Goal: Task Accomplishment & Management: Manage account settings

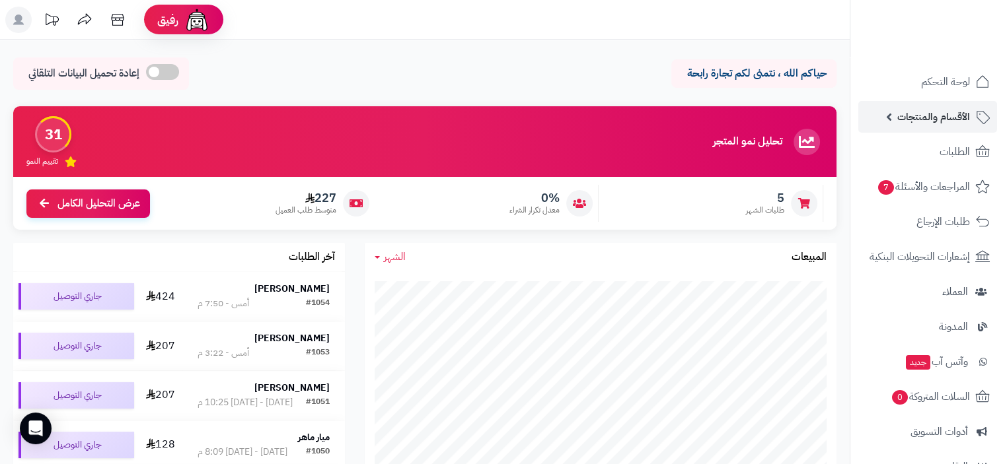
click at [953, 116] on span "الأقسام والمنتجات" at bounding box center [933, 117] width 73 height 18
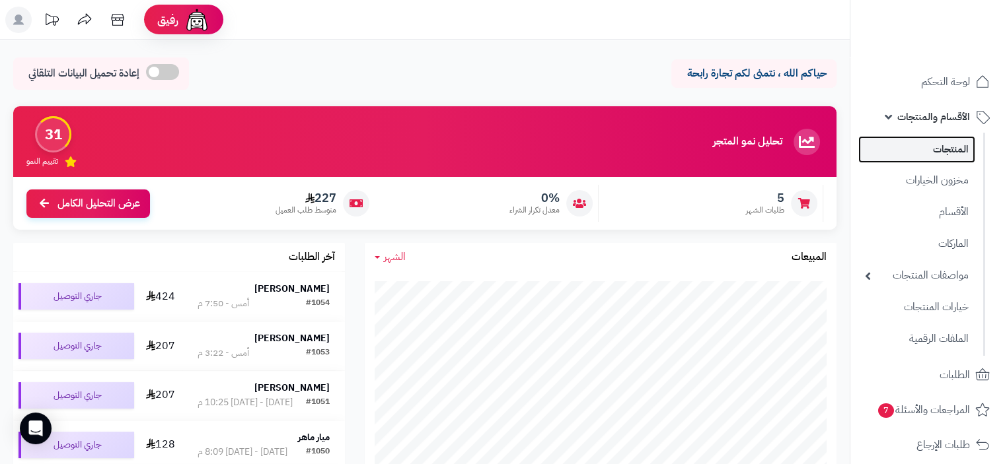
click at [947, 149] on link "المنتجات" at bounding box center [916, 149] width 117 height 27
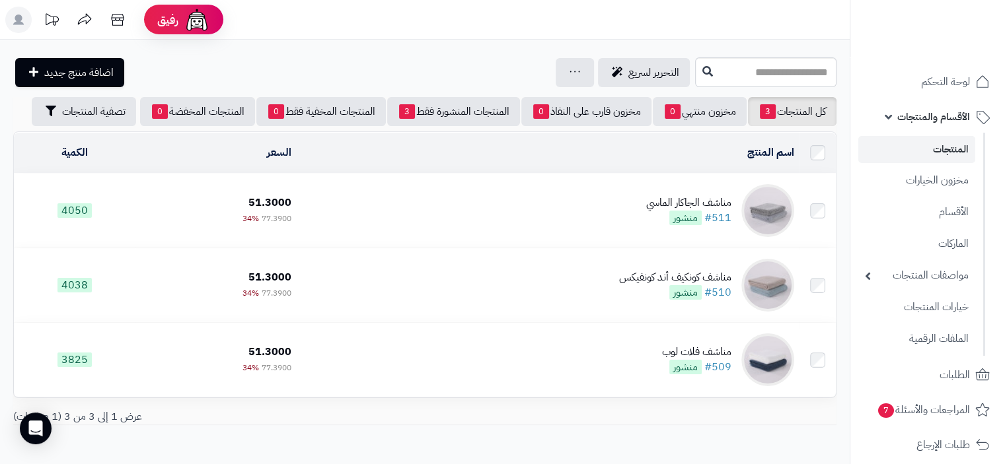
click at [694, 198] on div "مناشف الجاكار الماسي" at bounding box center [688, 203] width 85 height 15
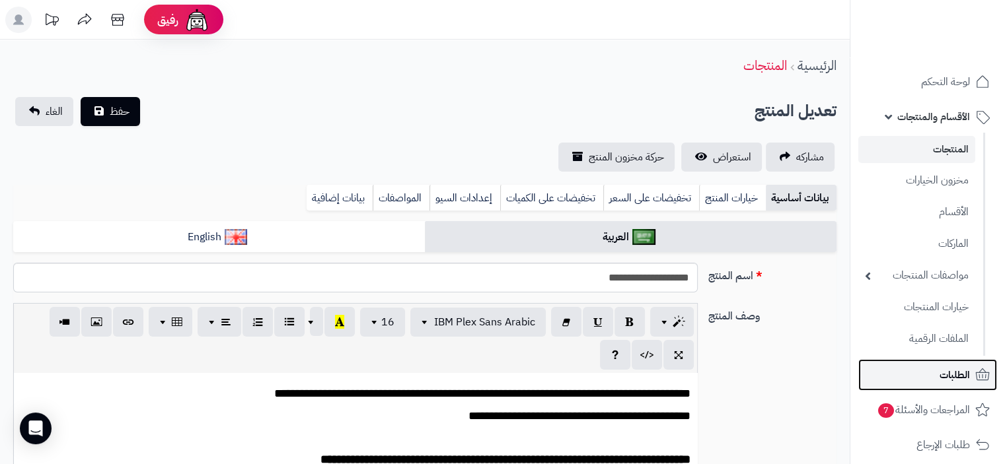
click at [948, 374] on span "الطلبات" at bounding box center [954, 375] width 30 height 18
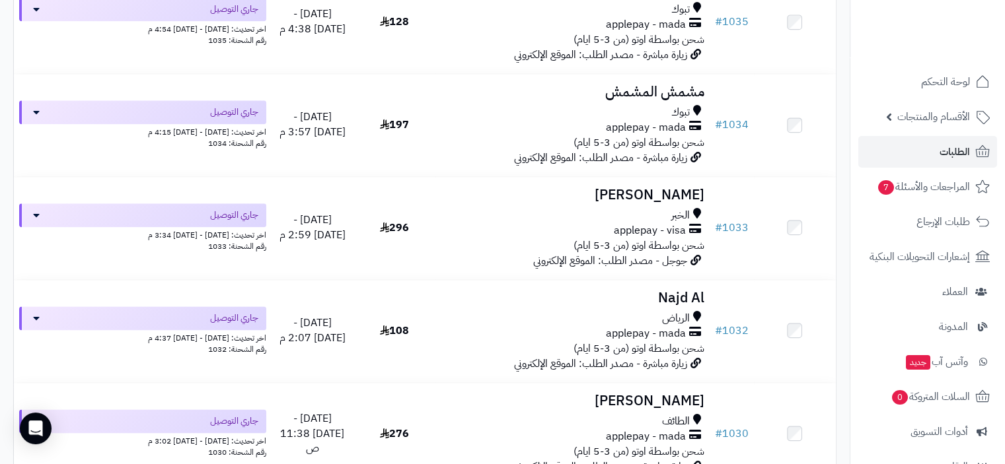
scroll to position [2048, 0]
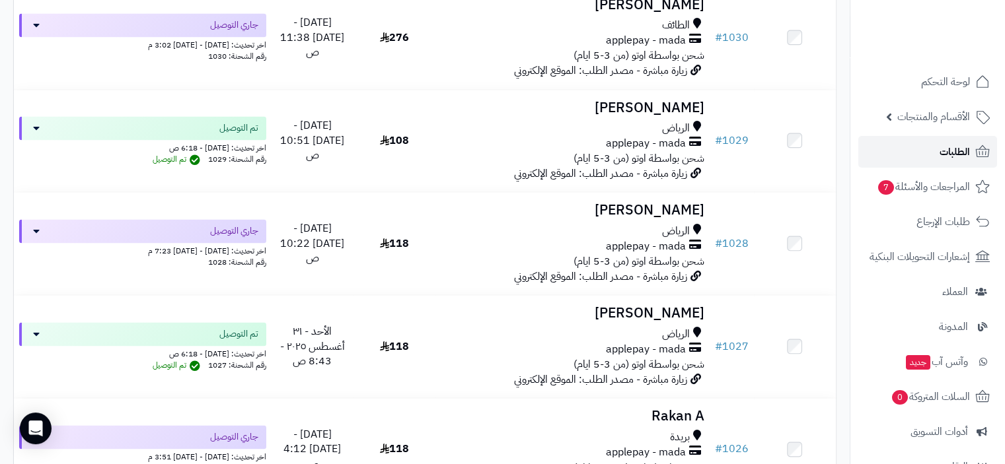
click at [951, 152] on span "الطلبات" at bounding box center [954, 152] width 30 height 18
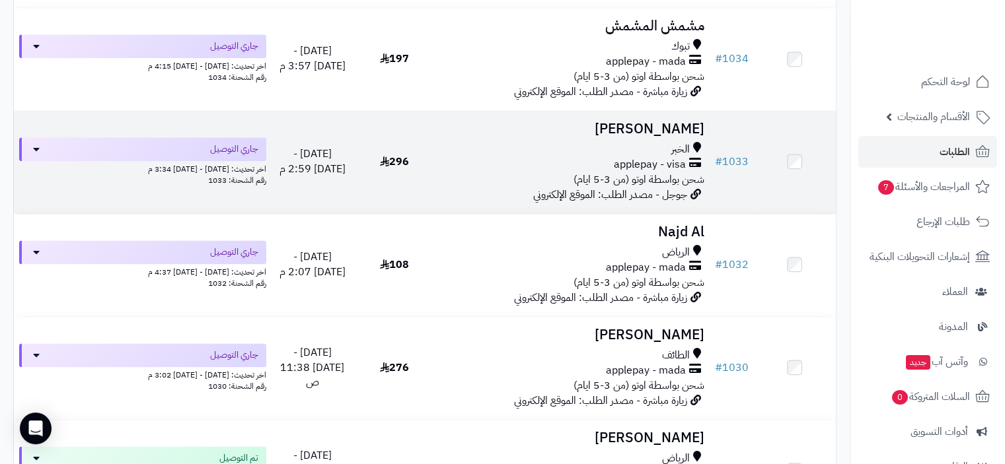
scroll to position [1784, 0]
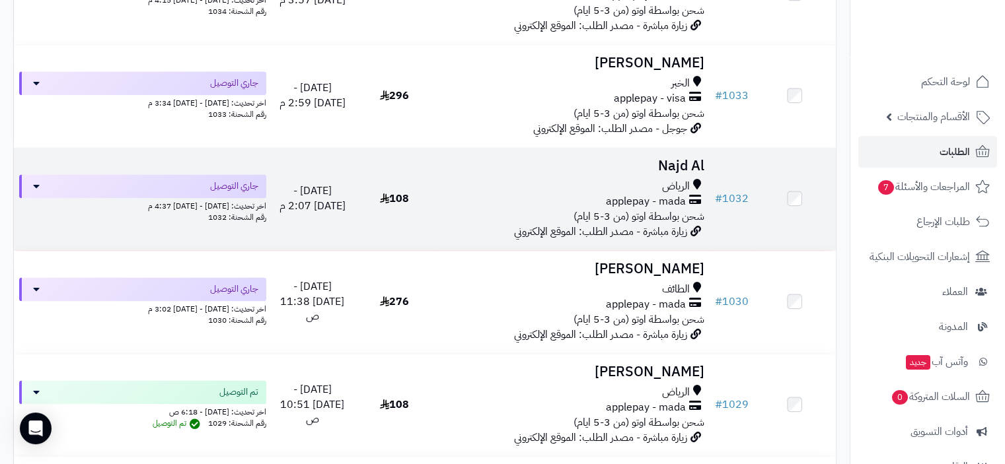
click at [616, 221] on span "شحن بواسطة اوتو (من 3-5 ايام)" at bounding box center [638, 217] width 131 height 16
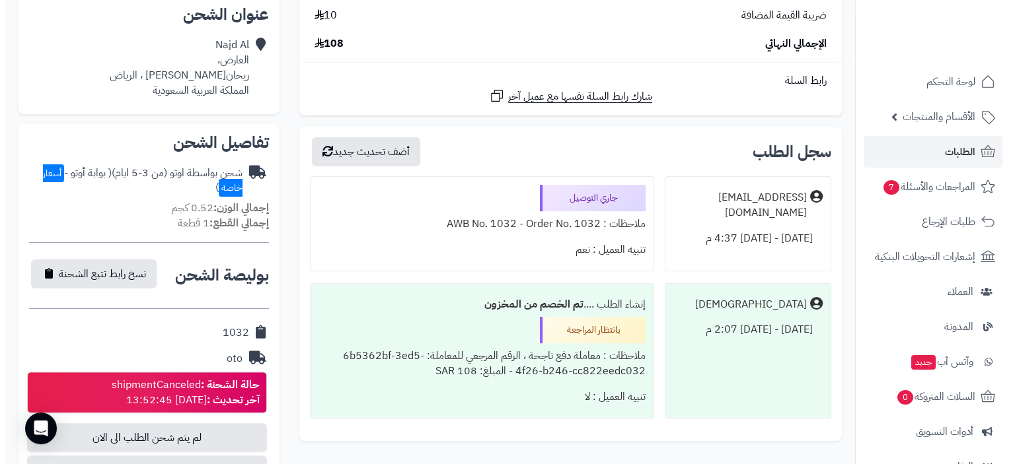
scroll to position [595, 0]
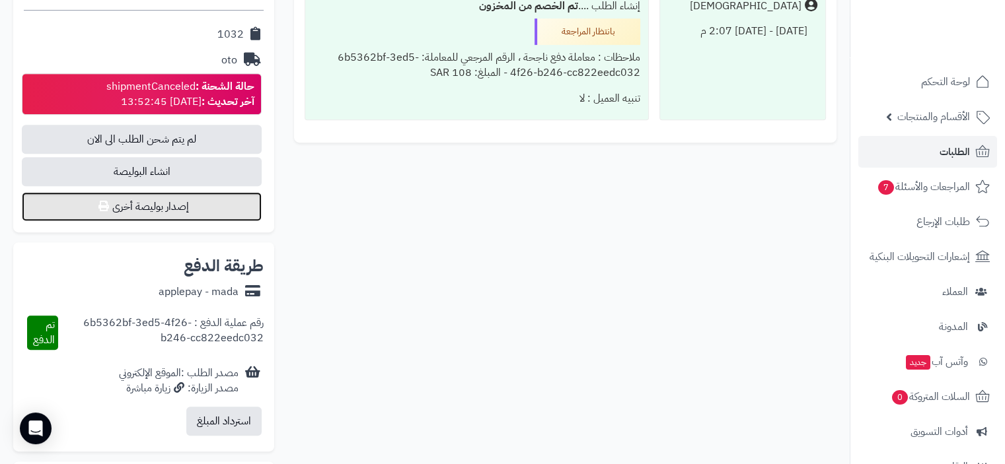
click at [163, 209] on button "إصدار بوليصة أخرى" at bounding box center [142, 206] width 240 height 29
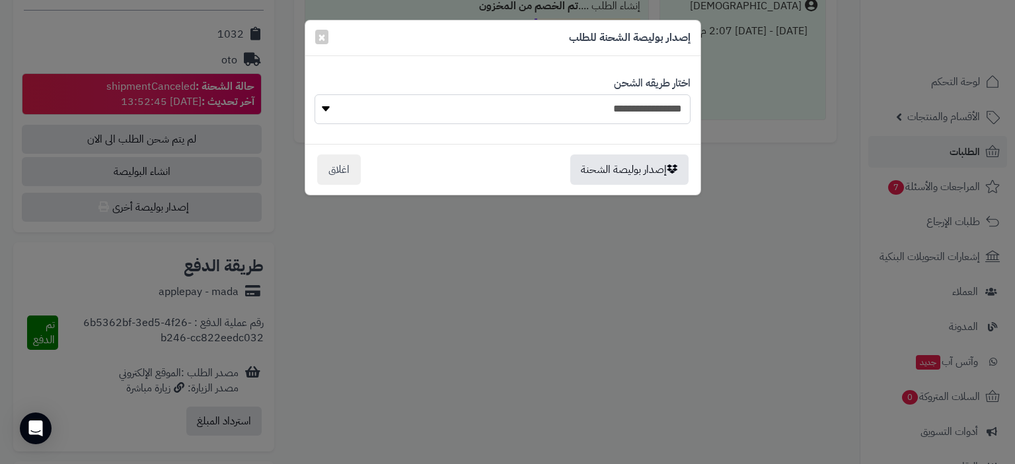
click at [600, 111] on select "**********" at bounding box center [501, 109] width 375 height 30
select select "***"
click at [314, 94] on select "**********" at bounding box center [501, 109] width 375 height 30
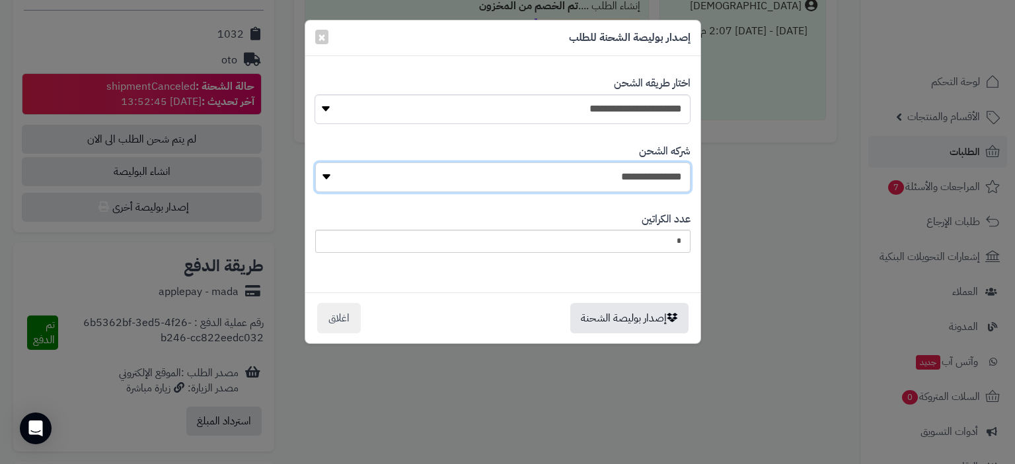
select select "****"
click at [319, 163] on select "**********" at bounding box center [502, 178] width 375 height 30
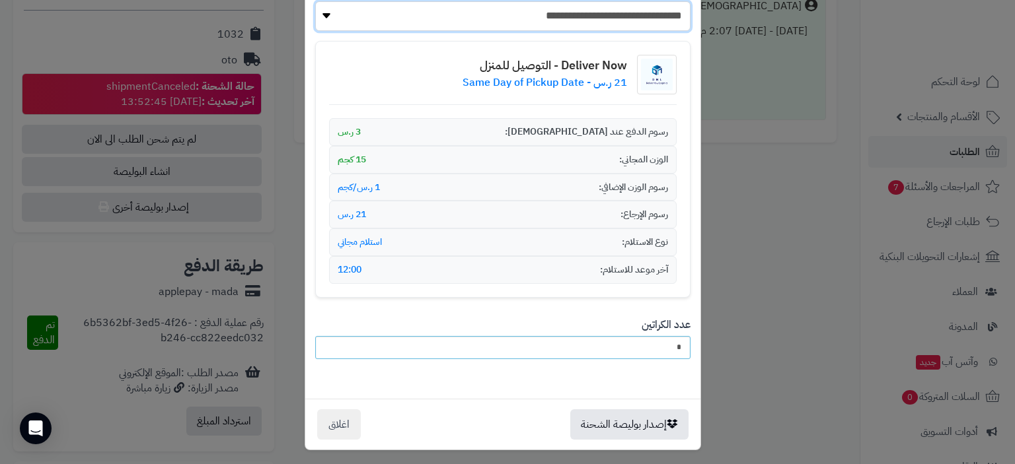
scroll to position [164, 0]
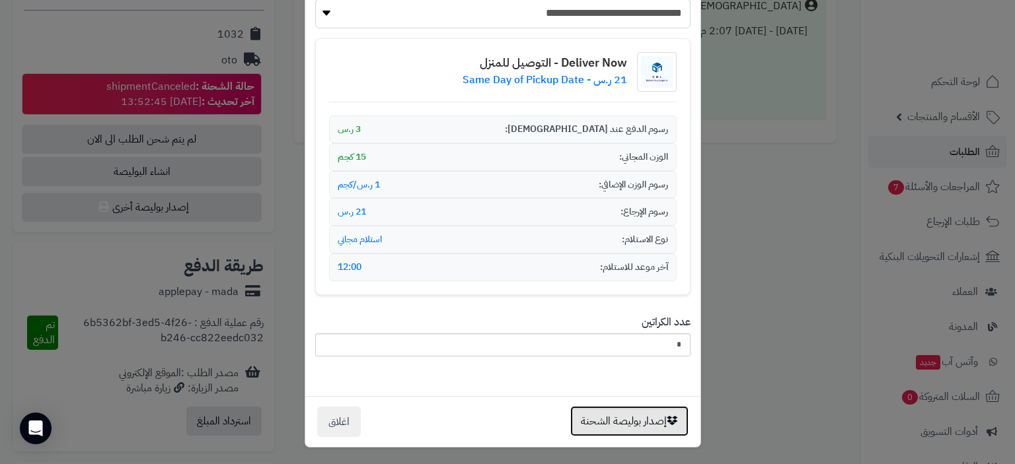
click at [614, 423] on button "إصدار بوليصة الشحنة" at bounding box center [629, 421] width 118 height 30
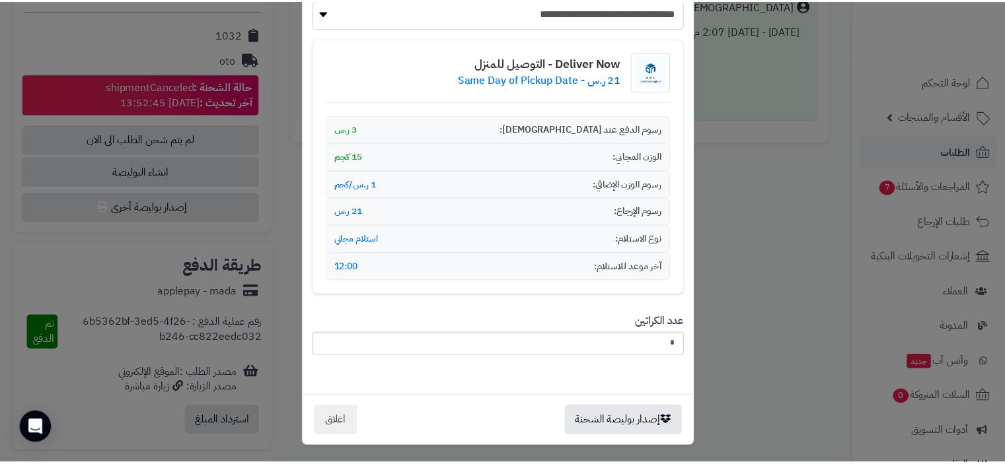
scroll to position [0, 0]
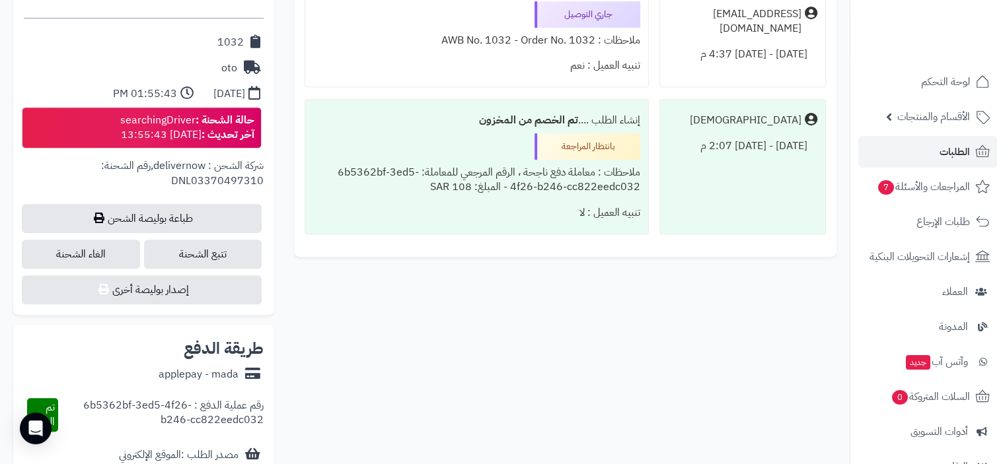
scroll to position [595, 0]
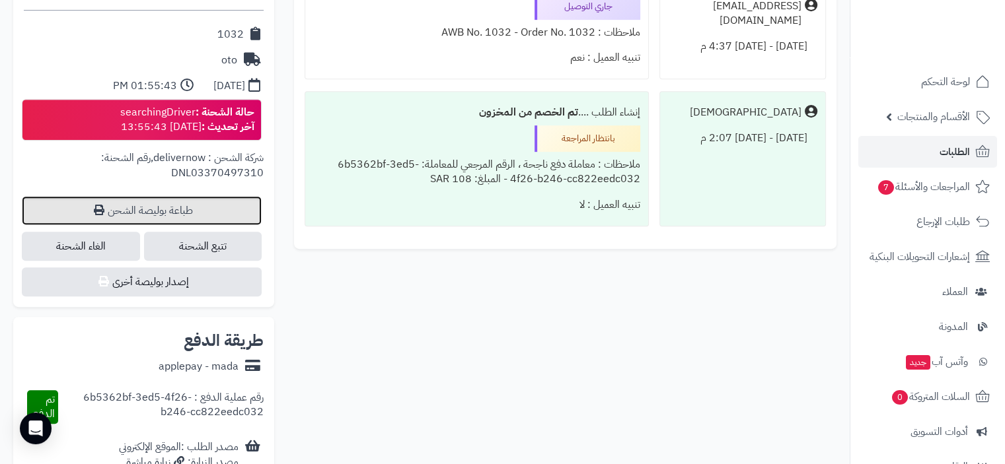
click at [150, 213] on link "طباعة بوليصة الشحن" at bounding box center [142, 210] width 240 height 29
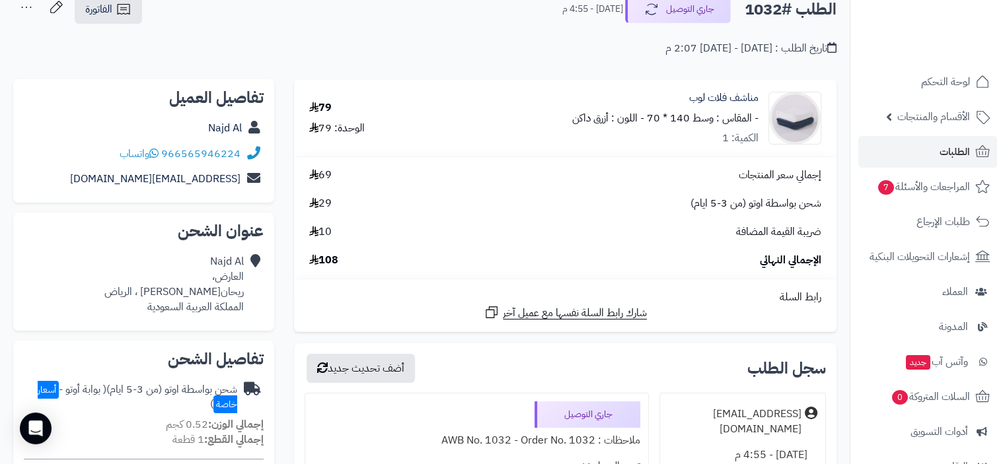
scroll to position [0, 0]
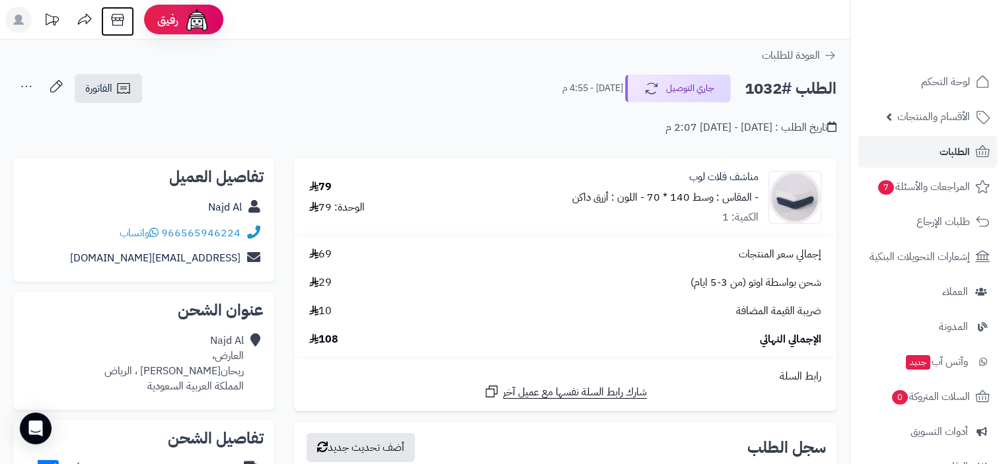
click at [113, 18] on icon at bounding box center [117, 20] width 26 height 26
click at [109, 102] on link "الفاتورة" at bounding box center [108, 88] width 67 height 29
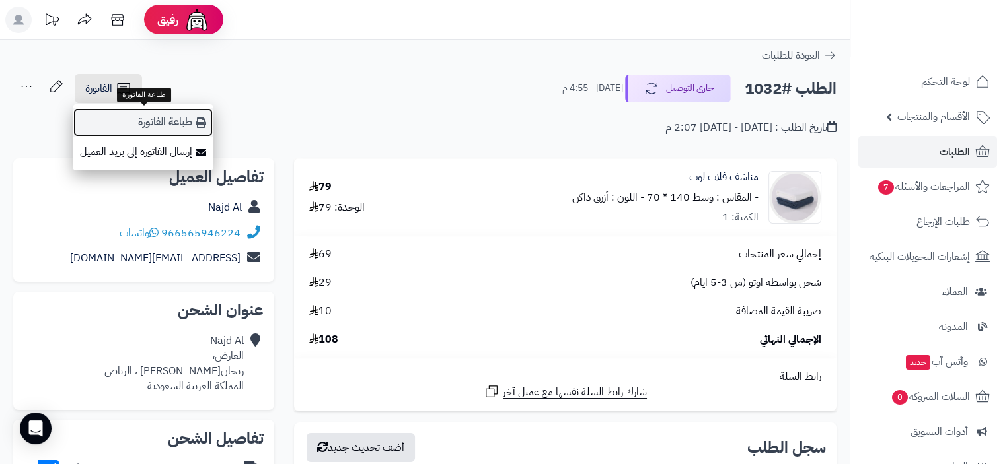
click at [143, 124] on link "طباعة الفاتورة" at bounding box center [143, 123] width 141 height 30
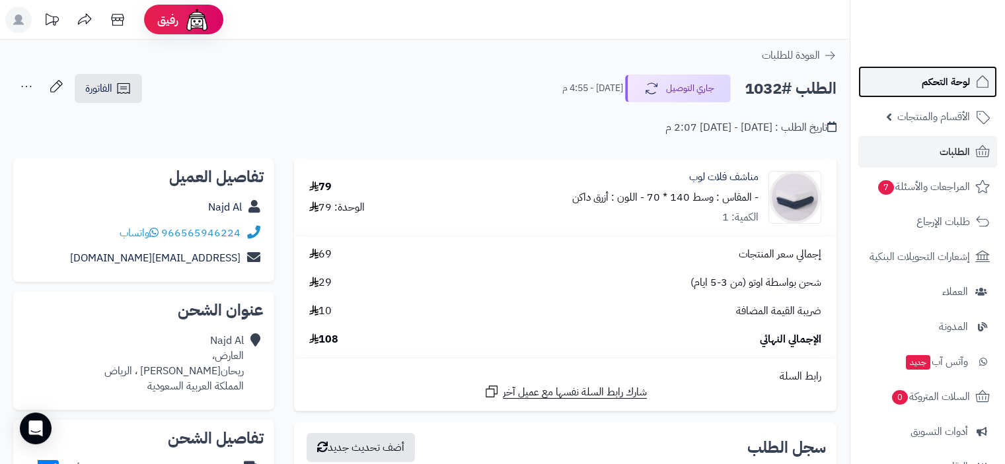
click at [945, 84] on span "لوحة التحكم" at bounding box center [945, 82] width 48 height 18
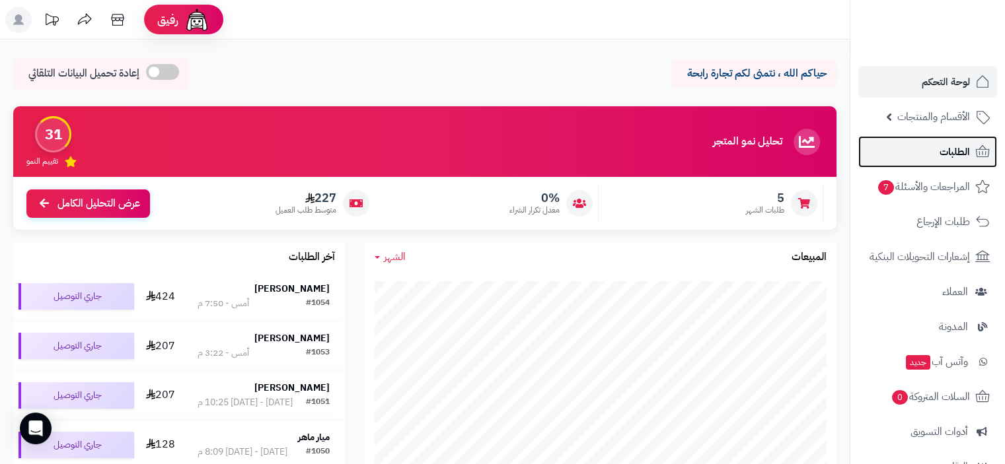
click at [949, 145] on span "الطلبات" at bounding box center [954, 152] width 30 height 18
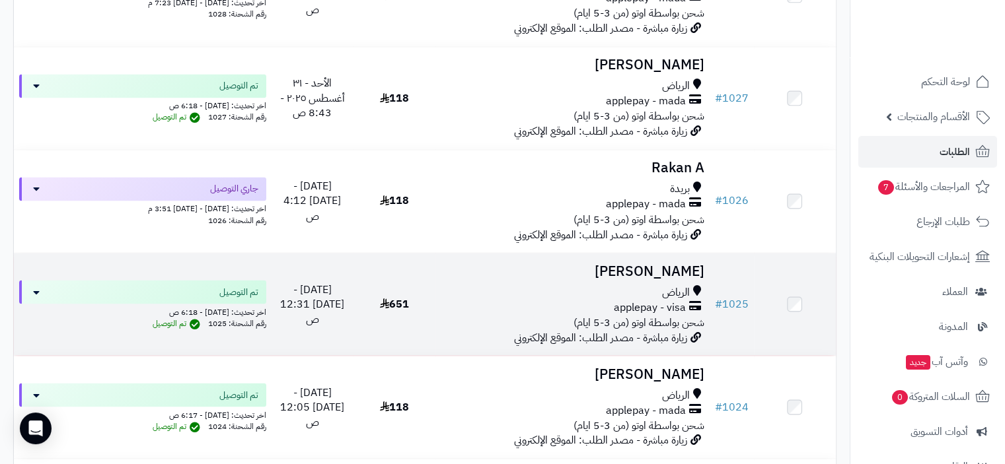
scroll to position [2312, 0]
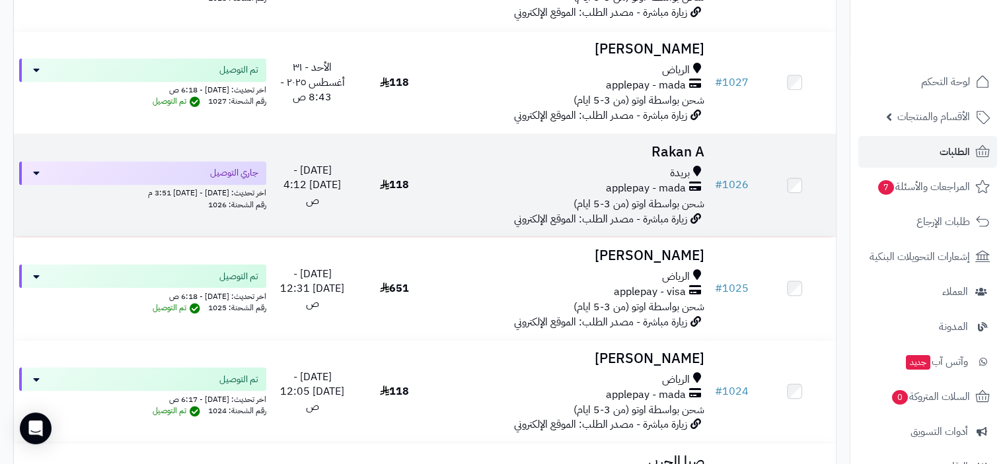
click at [600, 208] on span "شحن بواسطة اوتو (من 3-5 ايام)" at bounding box center [638, 204] width 131 height 16
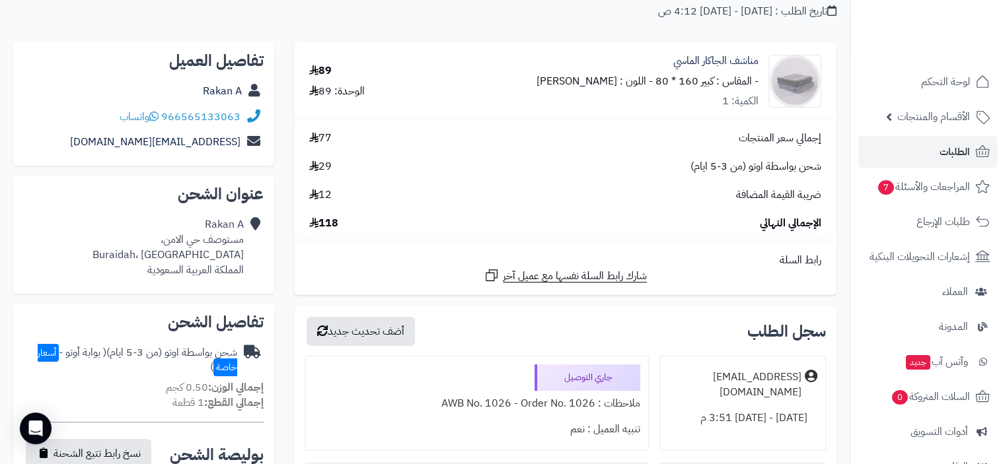
scroll to position [396, 0]
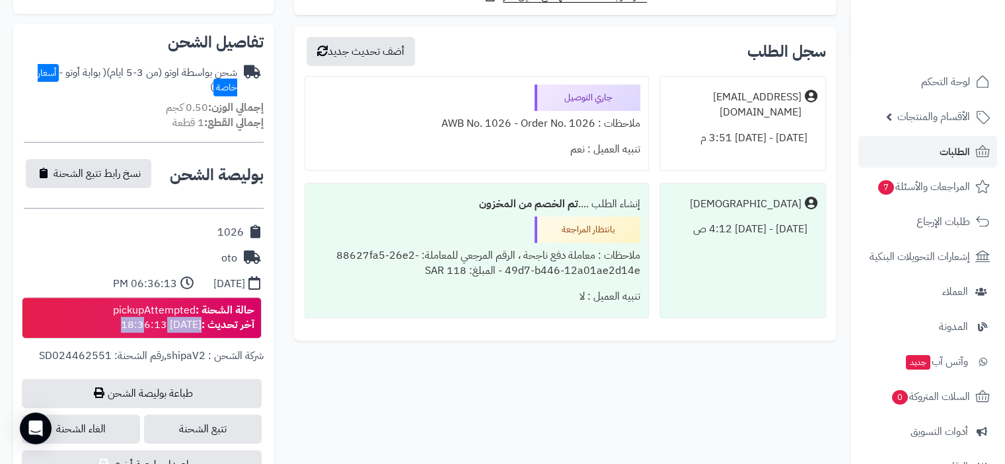
drag, startPoint x: 199, startPoint y: 326, endPoint x: 135, endPoint y: 322, distance: 64.2
click at [135, 322] on div "حالة الشحنة : pickupAttempted آخر تحديث : 2025-09-02 18:36:13" at bounding box center [183, 318] width 141 height 30
click at [197, 322] on div "حالة الشحنة : pickupAttempted آخر تحديث : 2025-09-02 18:36:13" at bounding box center [183, 318] width 141 height 30
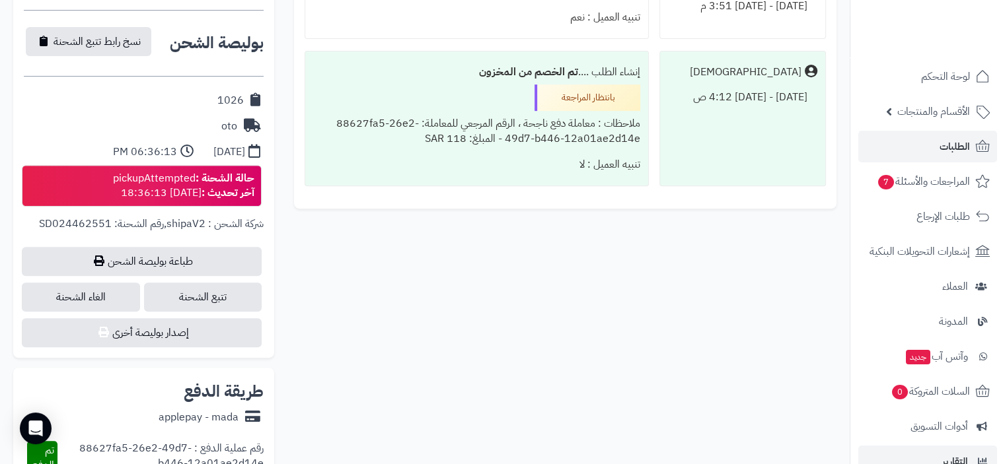
scroll to position [0, 0]
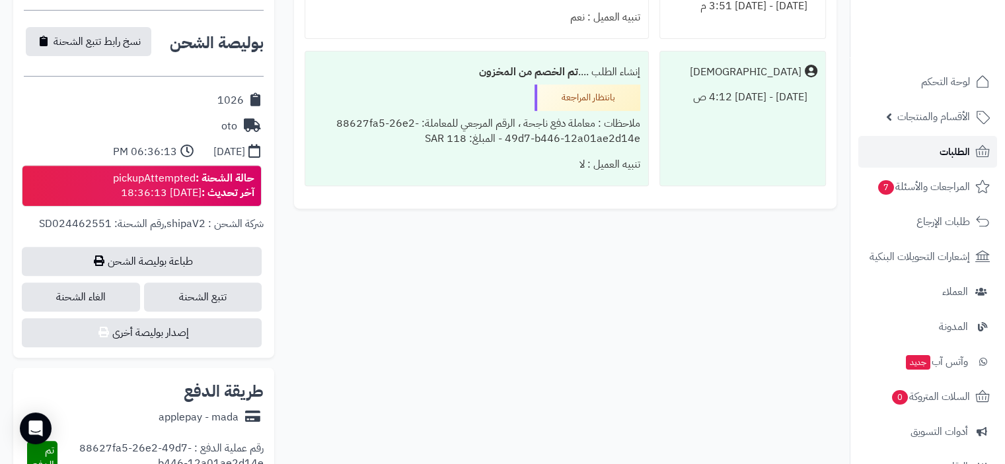
click at [945, 153] on span "الطلبات" at bounding box center [954, 152] width 30 height 18
